Goal: Check status: Check status

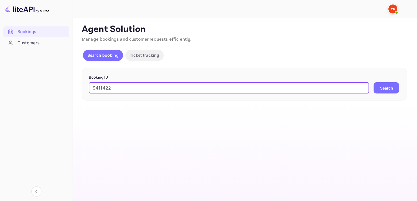
type input "9411422"
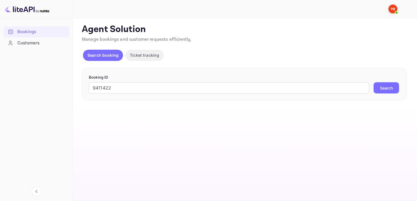
click at [393, 80] on form "Booking ID 9411422 ​ Search" at bounding box center [244, 83] width 311 height 19
click at [390, 85] on button "Search" at bounding box center [385, 87] width 25 height 11
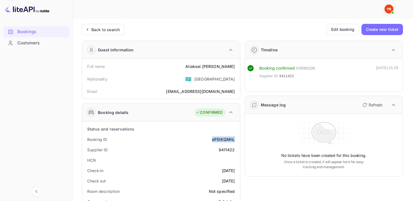
drag, startPoint x: 214, startPoint y: 139, endPoint x: 238, endPoint y: 139, distance: 23.8
copy div "ePEtKQMhL"
drag, startPoint x: 206, startPoint y: 66, endPoint x: 239, endPoint y: 67, distance: 32.3
click at [239, 67] on div "Full name [PERSON_NAME] Nationality 🇰🇿 [DEMOGRAPHIC_DATA] Email [EMAIL_ADDRESS]…" at bounding box center [161, 79] width 158 height 40
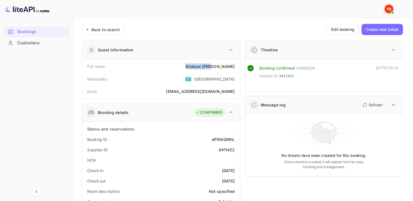
copy div "[PERSON_NAME]"
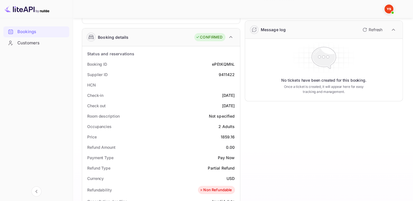
scroll to position [112, 0]
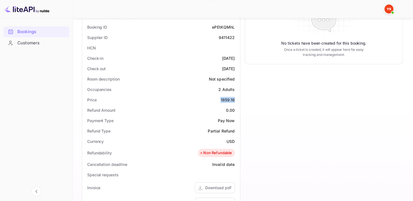
drag, startPoint x: 215, startPoint y: 99, endPoint x: 234, endPoint y: 100, distance: 19.1
click at [234, 100] on div "Price 1859.16" at bounding box center [160, 99] width 153 height 10
copy div "1859.16"
